Goal: Task Accomplishment & Management: Manage account settings

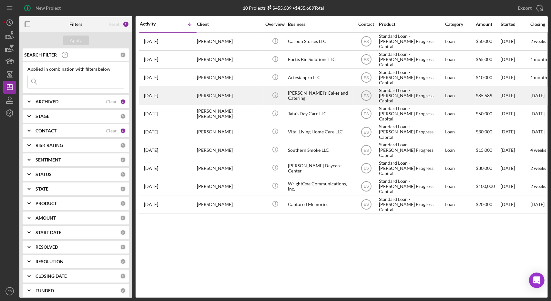
click at [336, 98] on div "[PERSON_NAME]'s Cakes and Catering" at bounding box center [320, 95] width 65 height 17
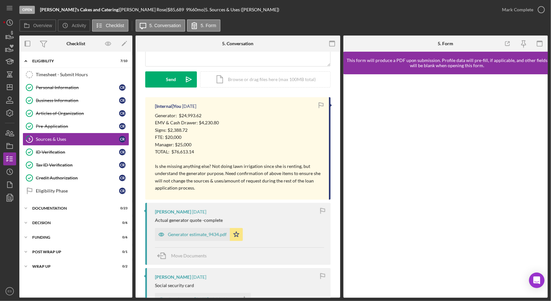
scroll to position [80, 0]
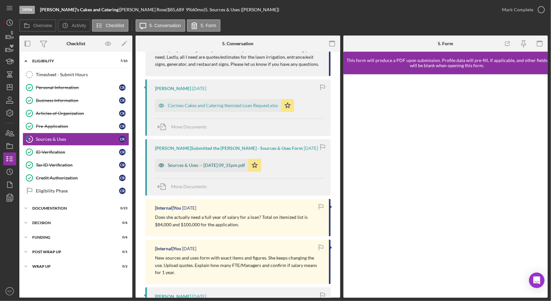
click at [203, 165] on div "Sources & Uses -- [DATE] 09_31pm.pdf" at bounding box center [206, 165] width 77 height 5
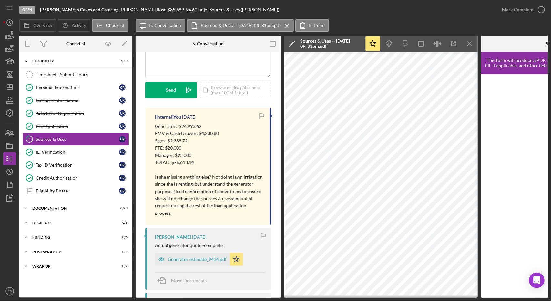
scroll to position [66, 0]
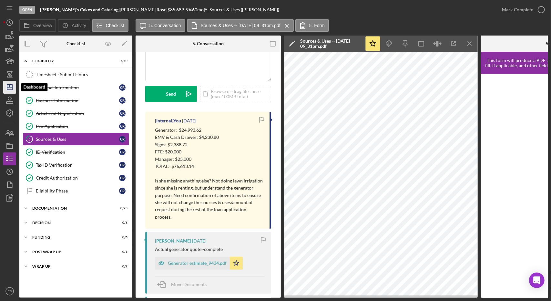
click at [5, 87] on icon "Icon/Dashboard" at bounding box center [10, 87] width 16 height 16
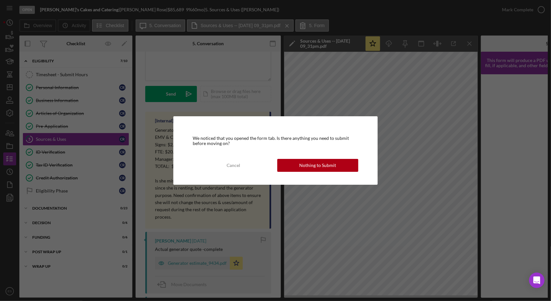
click at [292, 172] on div "We noticed that you opened the form tab. Is there anything you need to submit b…" at bounding box center [275, 150] width 204 height 68
click at [301, 168] on div "Nothing to Submit" at bounding box center [317, 165] width 37 height 13
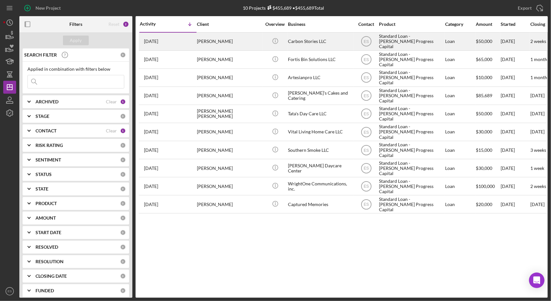
click at [315, 45] on div "Carbon Stories LLC" at bounding box center [320, 41] width 65 height 17
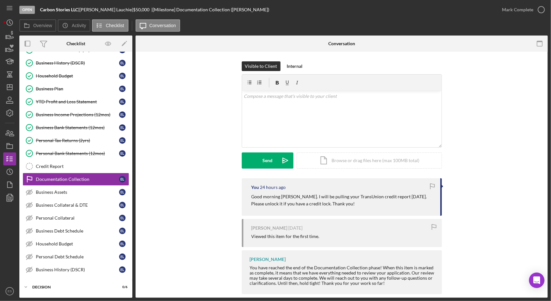
scroll to position [104, 0]
click at [222, 232] on div "You 24 hours ago Good morning [PERSON_NAME]. I will be pulling your TransUnion …" at bounding box center [341, 237] width 393 height 119
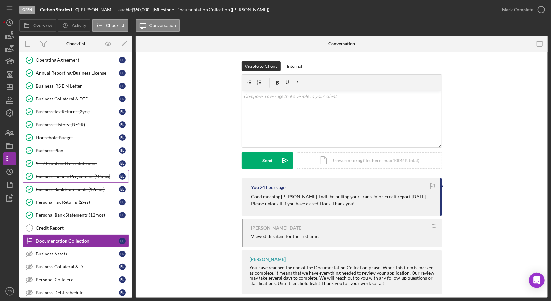
scroll to position [0, 0]
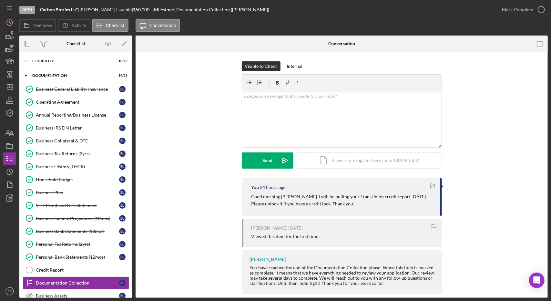
click at [217, 101] on div "Visible to Client Internal v Color teal Color pink Remove color Add row above A…" at bounding box center [341, 119] width 393 height 117
click at [12, 86] on polygon "button" at bounding box center [9, 87] width 5 height 5
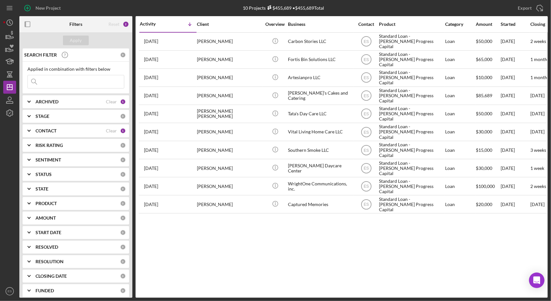
click at [377, 258] on div "Activity Icon/Table Sort Arrow Client Overview Business Contact Product Categor…" at bounding box center [342, 156] width 412 height 281
